Goal: Task Accomplishment & Management: Complete application form

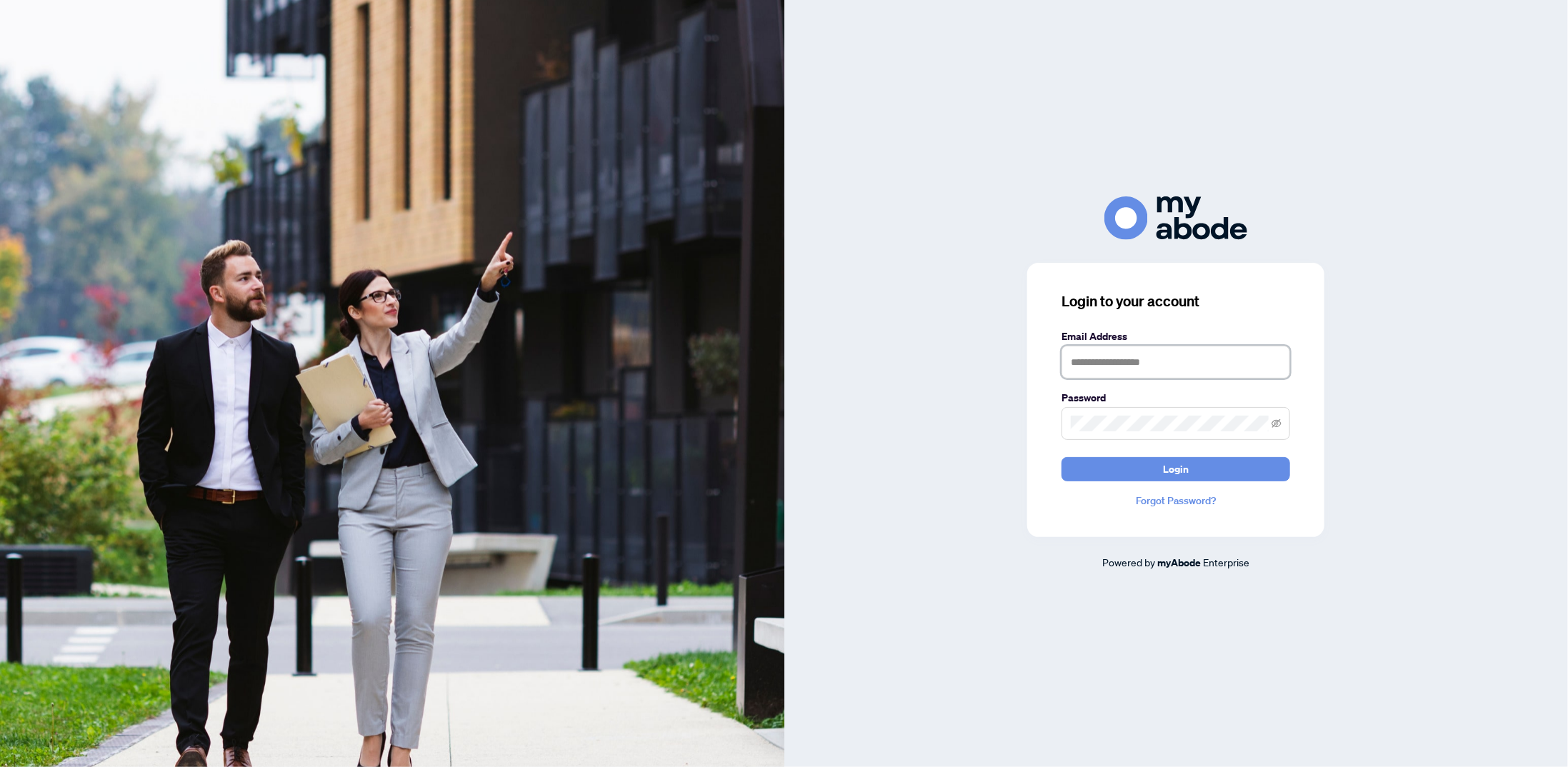
click at [1149, 353] on input "text" at bounding box center [1175, 362] width 228 height 33
type input "**********"
click at [1148, 411] on span at bounding box center [1175, 423] width 228 height 33
click at [1061, 457] on button "Login" at bounding box center [1175, 469] width 228 height 24
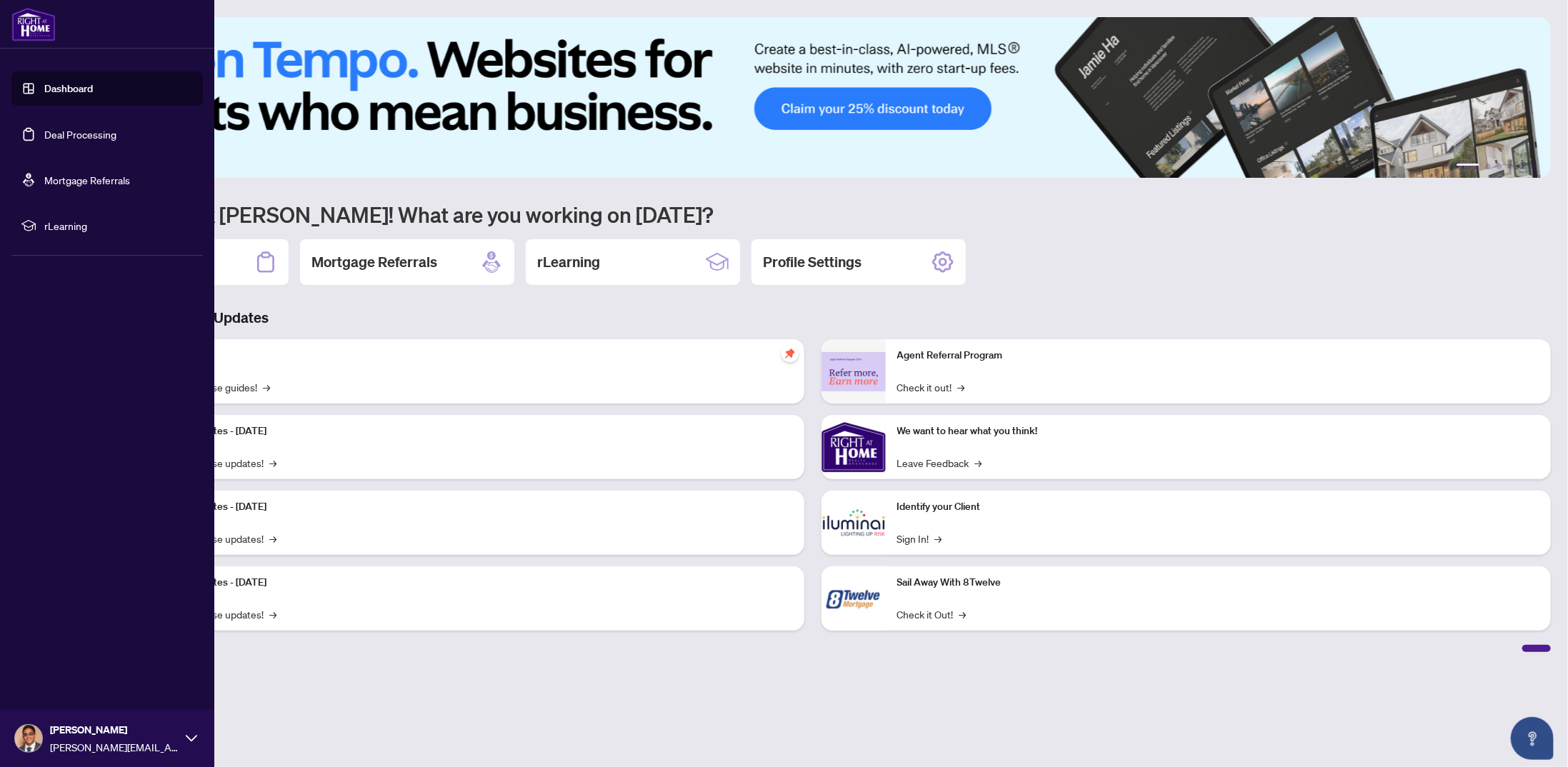
click at [71, 82] on link "Dashboard" at bounding box center [68, 89] width 49 height 13
click at [75, 131] on link "Deal Processing" at bounding box center [80, 134] width 72 height 13
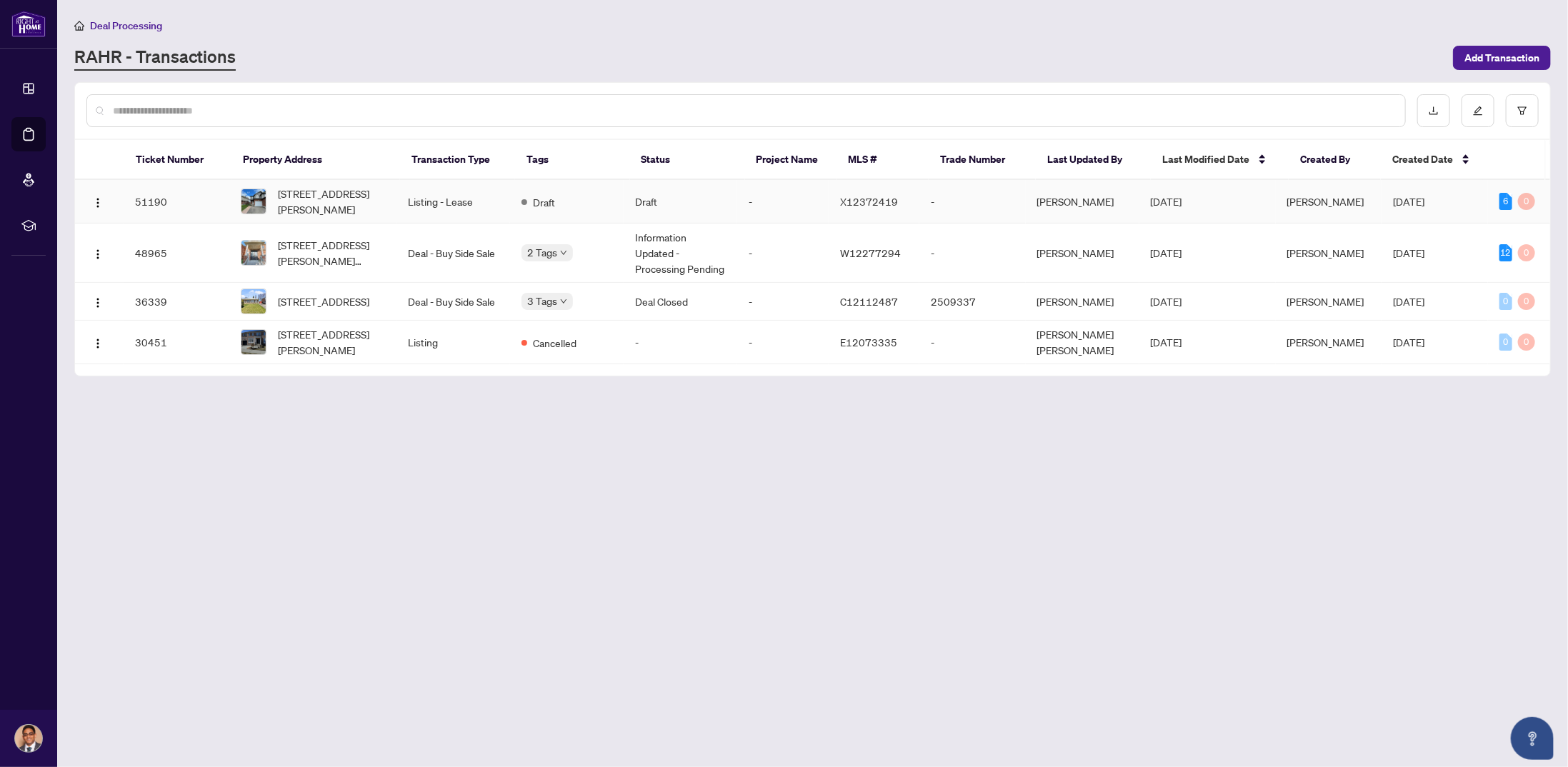
click at [476, 202] on td "Listing - Lease" at bounding box center [453, 201] width 114 height 43
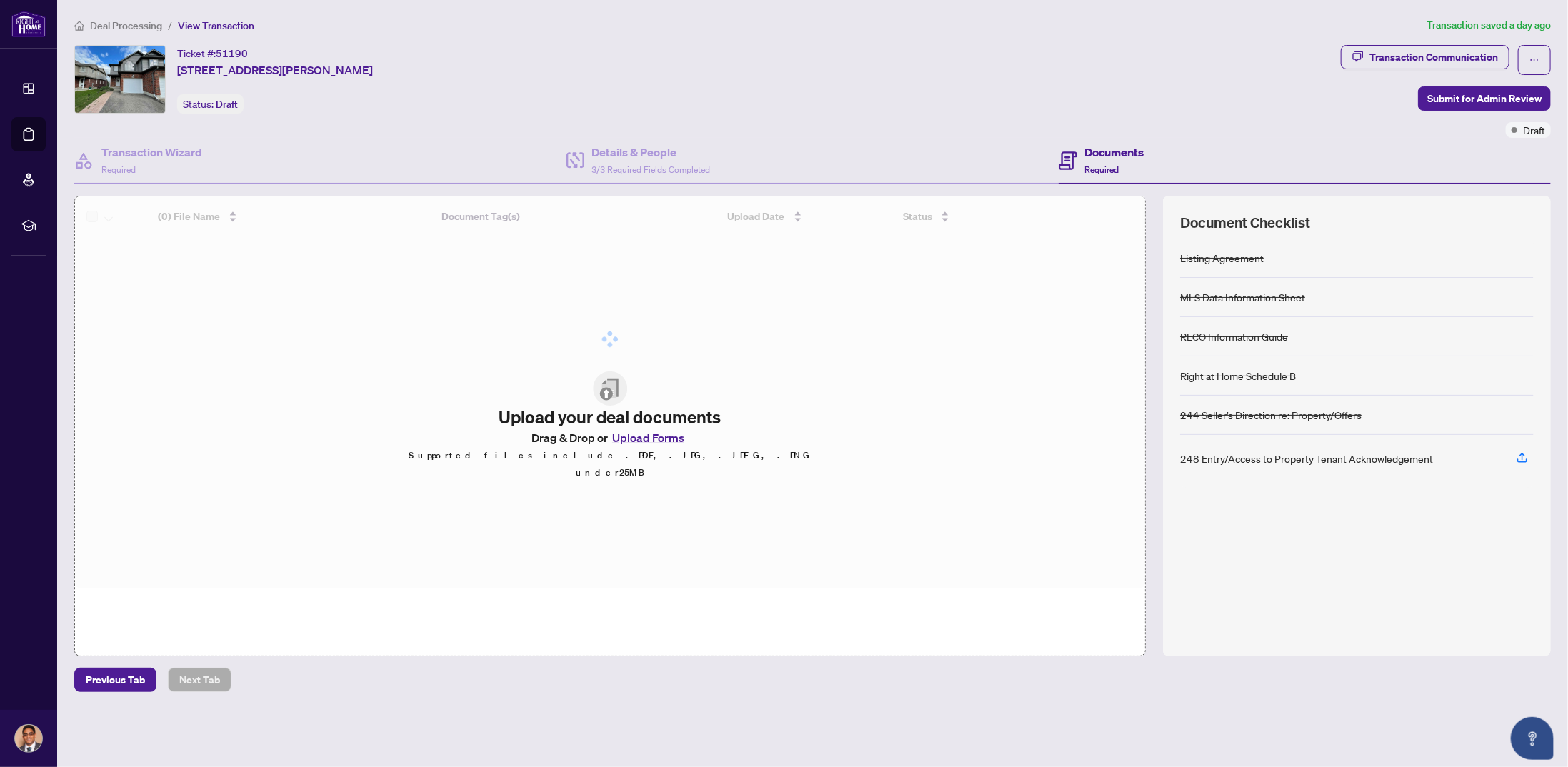
click at [1113, 140] on div "Documents Required" at bounding box center [1305, 161] width 492 height 46
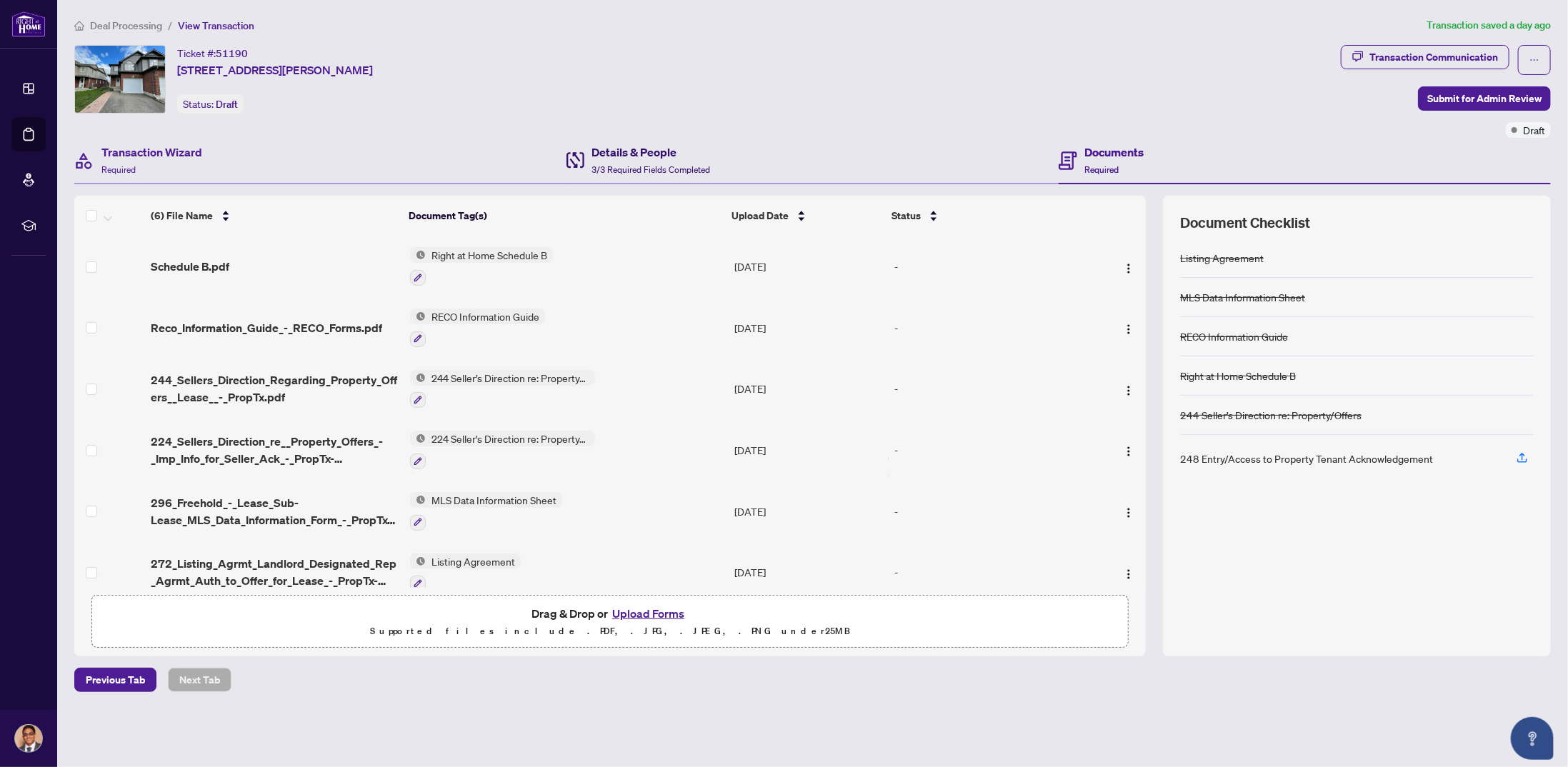
click at [648, 164] on span "3/3 Required Fields Completed" at bounding box center [651, 170] width 118 height 11
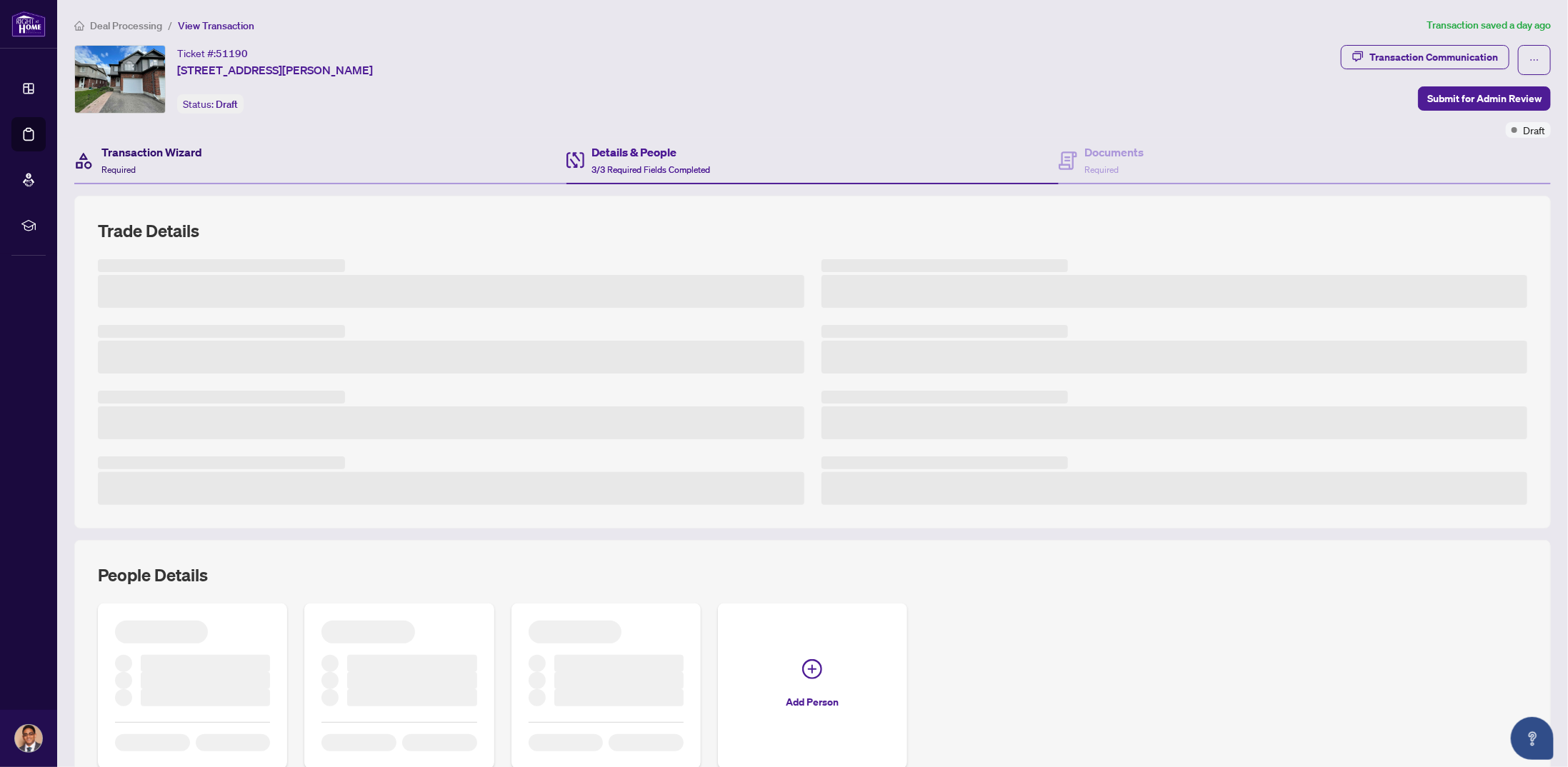
click at [116, 164] on span "Required" at bounding box center [118, 170] width 34 height 11
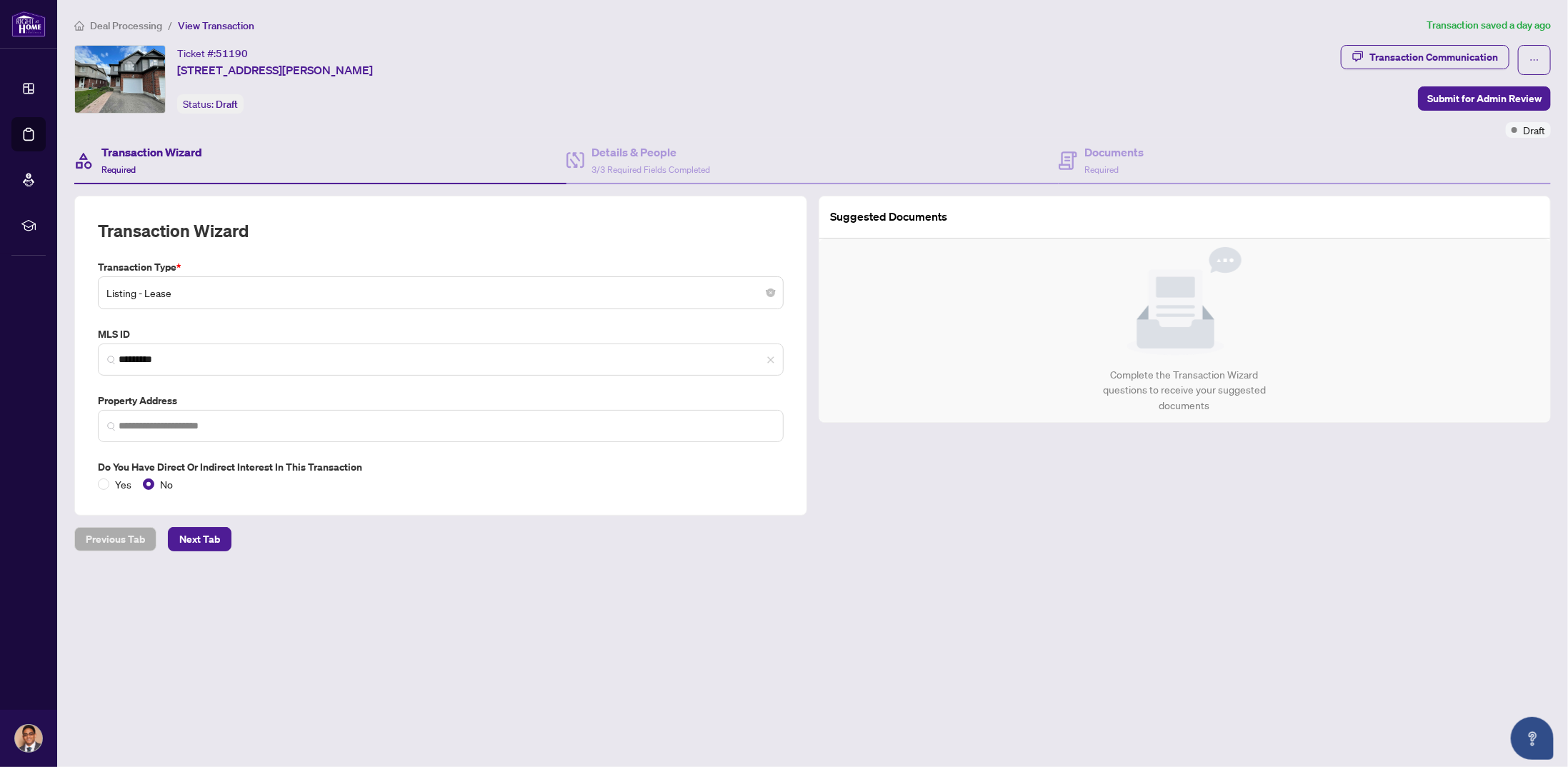
type input "**********"
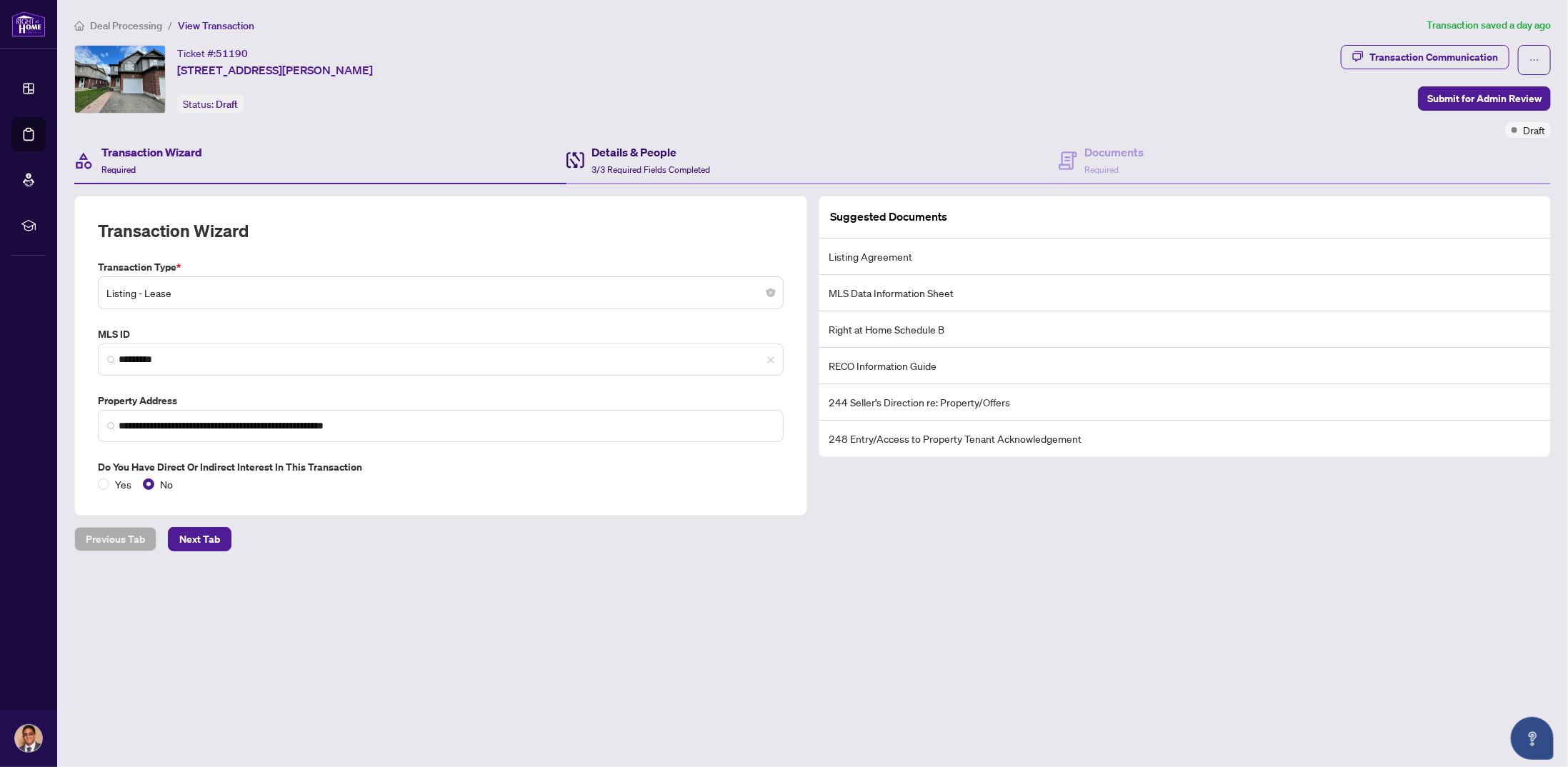
click at [610, 155] on h4 "Details & People" at bounding box center [651, 152] width 118 height 18
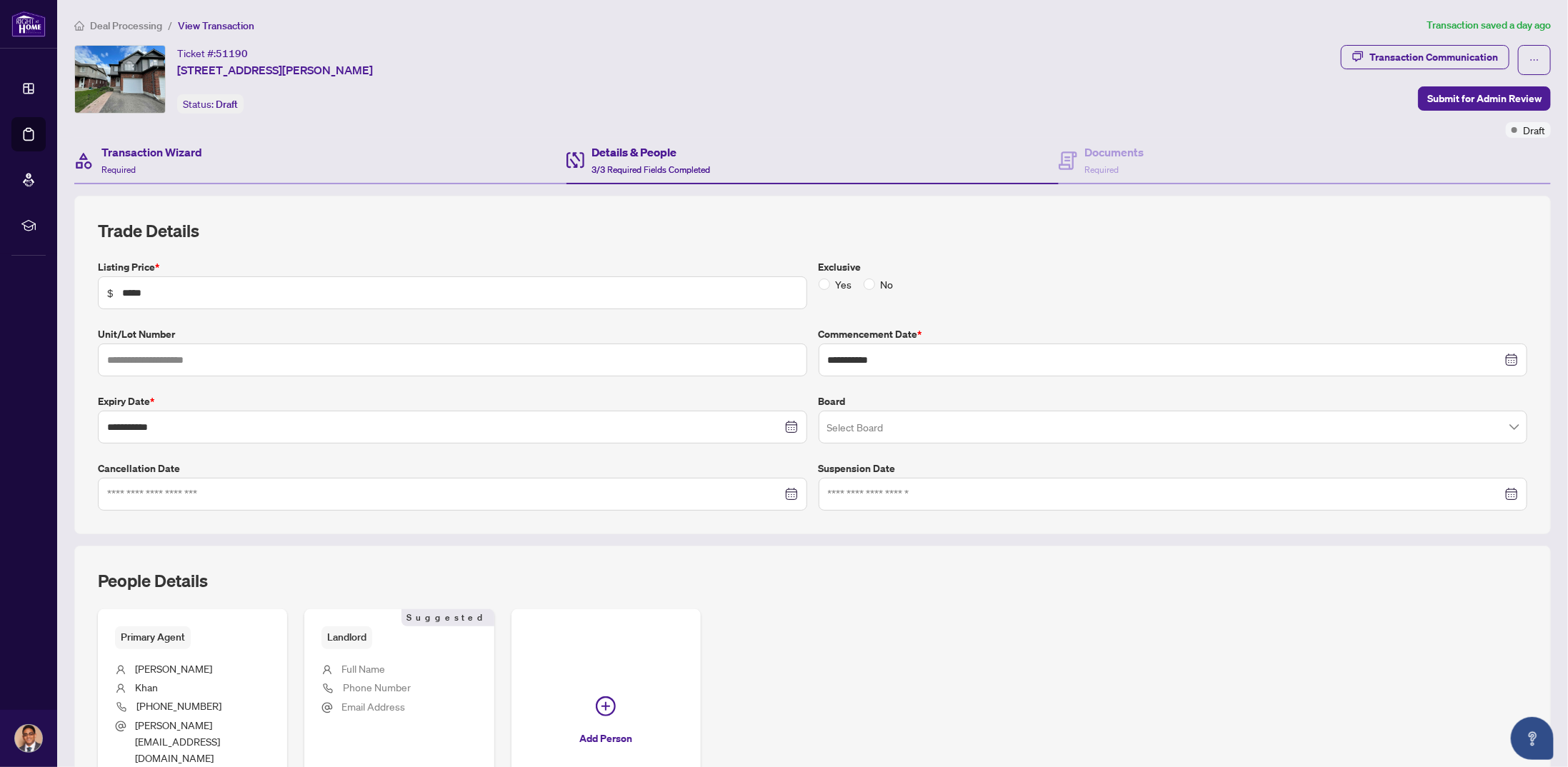
click at [227, 156] on div "Transaction Wizard Required" at bounding box center [320, 161] width 492 height 46
